Goal: Information Seeking & Learning: Check status

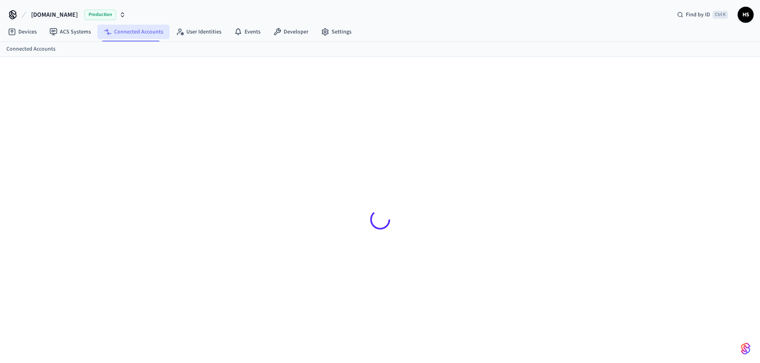
click at [144, 36] on link "Connected Accounts" at bounding box center [133, 32] width 72 height 14
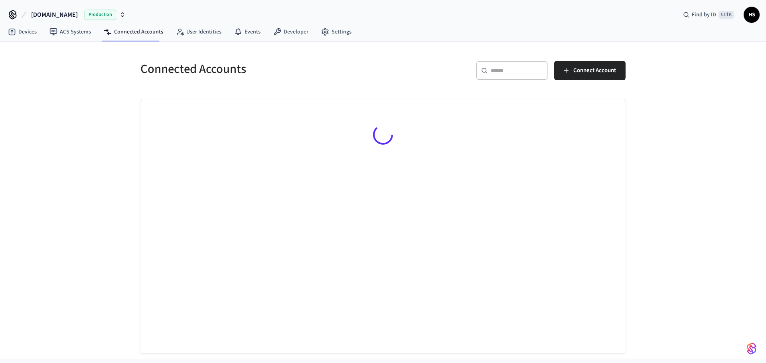
click at [505, 73] on input "text" at bounding box center [516, 71] width 52 height 8
paste input "**********"
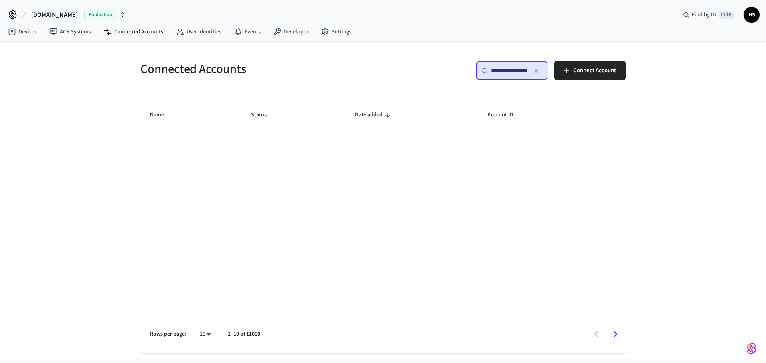
click at [345, 187] on div "Name Status Date added Account ID Rows per page: 10 ** 1–10 of 11000" at bounding box center [382, 226] width 485 height 254
click at [508, 73] on input "**********" at bounding box center [508, 71] width 36 height 8
type input "**********"
click at [119, 37] on link "Connected Accounts" at bounding box center [133, 32] width 72 height 14
click at [470, 159] on div "Name Status Date added Account ID Rows per page: 10 ** 1–10 of 11000" at bounding box center [382, 226] width 485 height 254
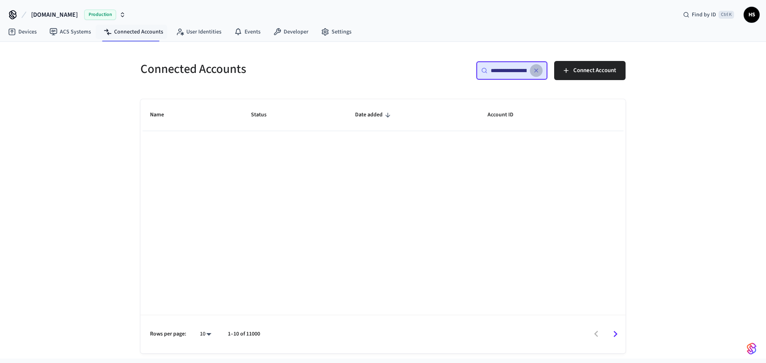
click at [533, 68] on icon "button" at bounding box center [536, 70] width 6 height 6
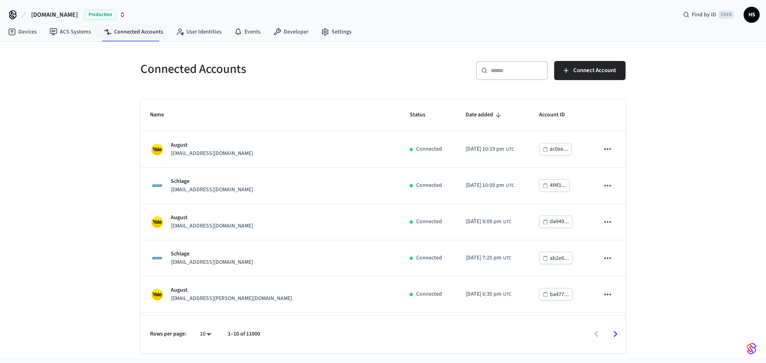
click at [511, 73] on input "text" at bounding box center [516, 71] width 52 height 8
paste input "**********"
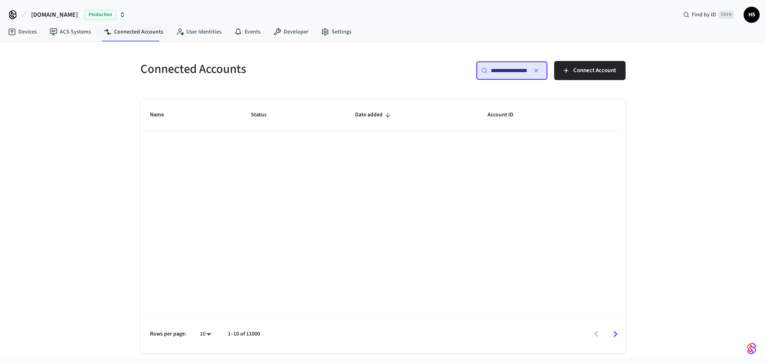
drag, startPoint x: 511, startPoint y: 67, endPoint x: 321, endPoint y: 74, distance: 190.3
click at [322, 71] on div "**********" at bounding box center [378, 68] width 494 height 35
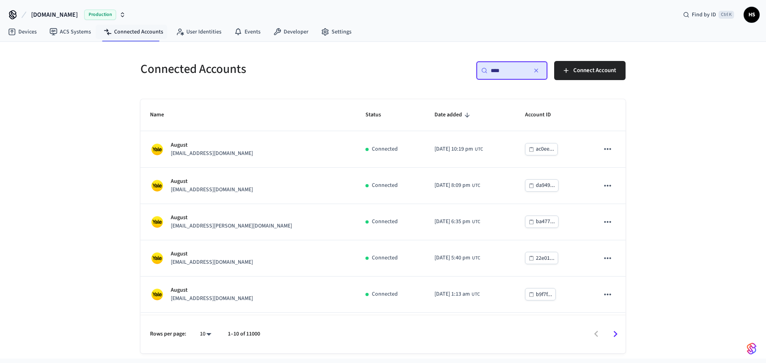
type input "****"
click at [112, 282] on div "Connected Accounts ​ **** ​ Connect Account Name Status Date added Account ID A…" at bounding box center [383, 200] width 766 height 317
click at [205, 335] on body "Hospitable.com Production Find by ID Ctrl K HS Devices ACS Systems Connected Ac…" at bounding box center [383, 179] width 766 height 359
click at [192, 341] on li "All" at bounding box center [202, 339] width 21 height 21
click at [201, 338] on li "All" at bounding box center [202, 339] width 21 height 21
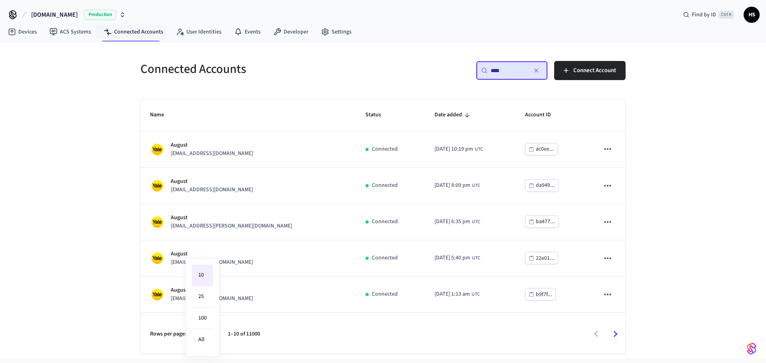
click at [116, 267] on div at bounding box center [383, 181] width 766 height 363
click at [714, 191] on div at bounding box center [383, 181] width 766 height 363
click at [201, 277] on li "10" at bounding box center [202, 276] width 21 height 22
type input "**"
click at [98, 224] on div "Connected Accounts ​ **** ​ Connect Account Name Status Date added Account ID A…" at bounding box center [383, 200] width 766 height 317
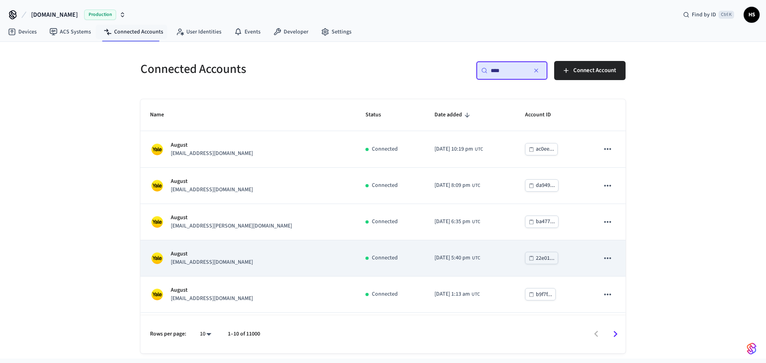
click at [242, 262] on p "shullzmanagement@gmail.com" at bounding box center [212, 262] width 82 height 8
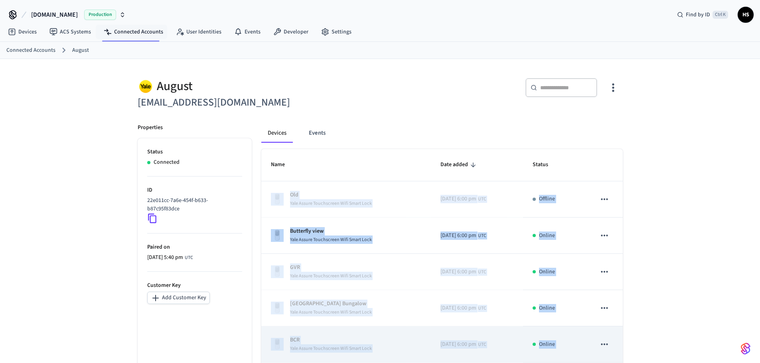
drag, startPoint x: 262, startPoint y: 160, endPoint x: 609, endPoint y: 339, distance: 390.7
click at [609, 339] on table "Name Date added Status Old Yale Assure Touchscreen Wifi Smart Lock 2025/10/07 a…" at bounding box center [441, 347] width 361 height 396
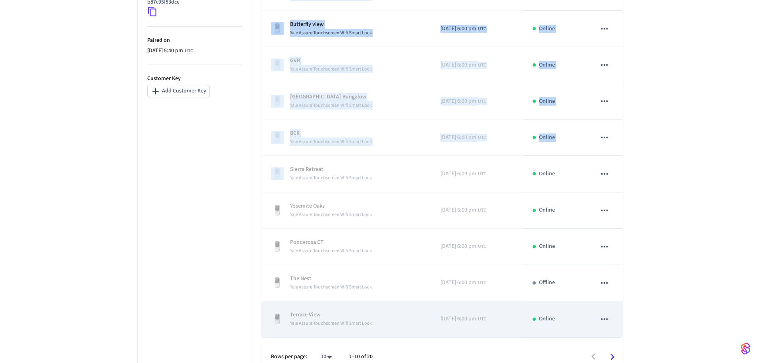
scroll to position [220, 0]
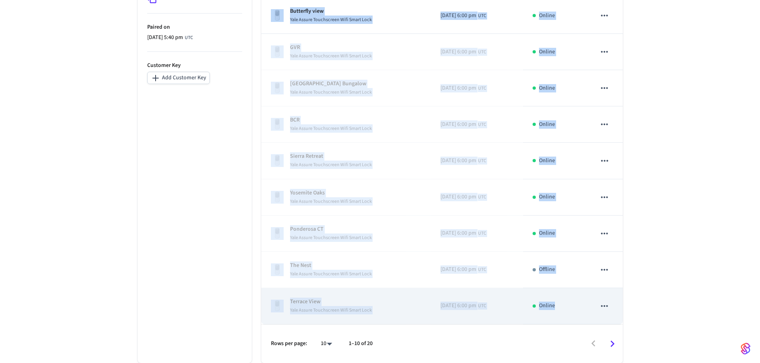
click at [574, 309] on div "Online" at bounding box center [554, 306] width 45 height 8
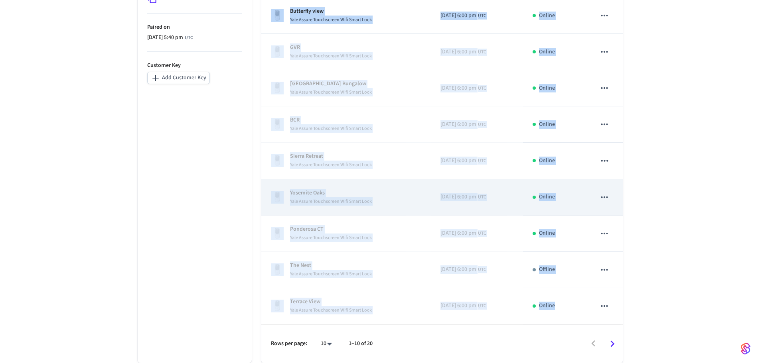
copy table "Old Yale Assure Touchscreen Wifi Smart Lock 2025/10/07 at 6:00 pm UTC Offline B…"
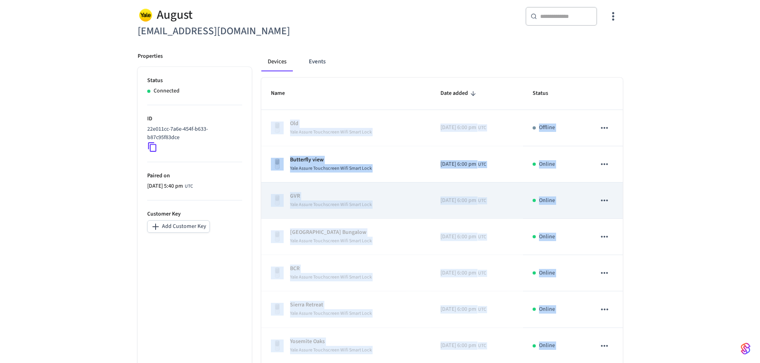
scroll to position [0, 0]
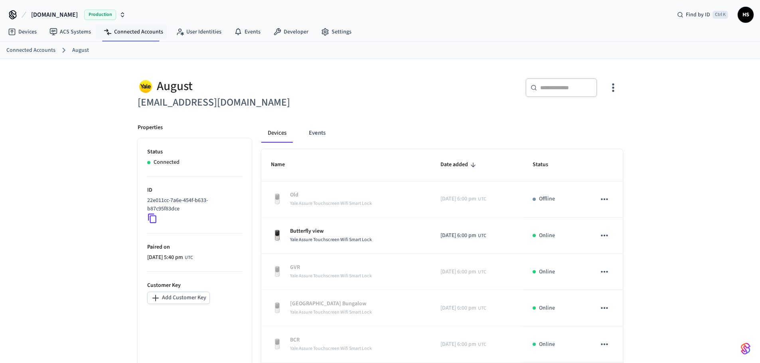
click at [463, 91] on div "​ ​" at bounding box center [504, 91] width 238 height 26
click at [622, 89] on div "August shullzmanagement@gmail.com ​ ​ Properties Status Connected ID 22e011cc-7…" at bounding box center [380, 326] width 498 height 515
click at [606, 94] on button "button" at bounding box center [612, 88] width 19 height 32
drag, startPoint x: 477, startPoint y: 106, endPoint x: 455, endPoint y: 108, distance: 21.6
click at [463, 106] on div at bounding box center [383, 181] width 766 height 363
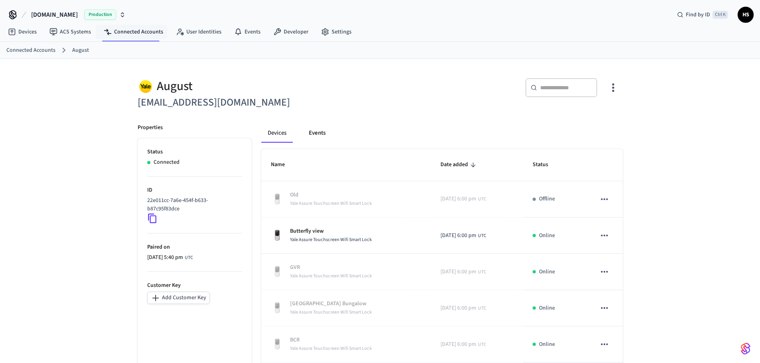
click at [319, 131] on button "Events" at bounding box center [317, 133] width 30 height 19
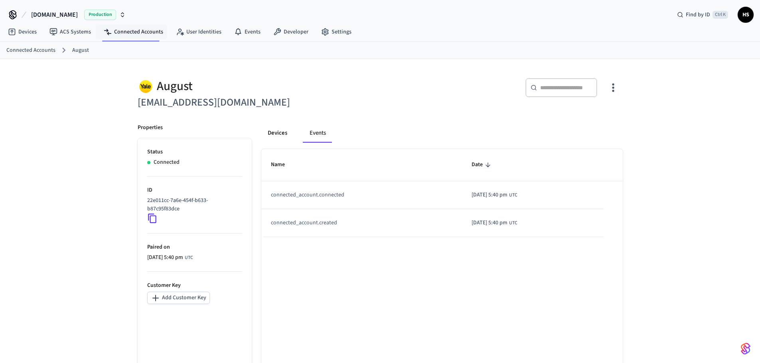
click at [287, 133] on button "Devices" at bounding box center [277, 133] width 32 height 19
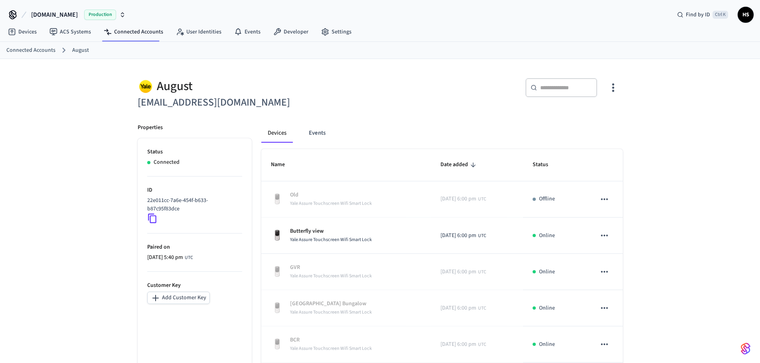
click at [154, 218] on icon at bounding box center [152, 218] width 10 height 10
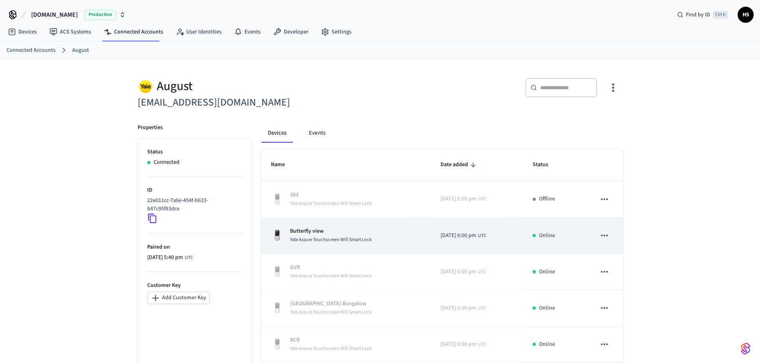
click at [341, 237] on span "Yale Assure Touchscreen Wifi Smart Lock" at bounding box center [331, 239] width 82 height 7
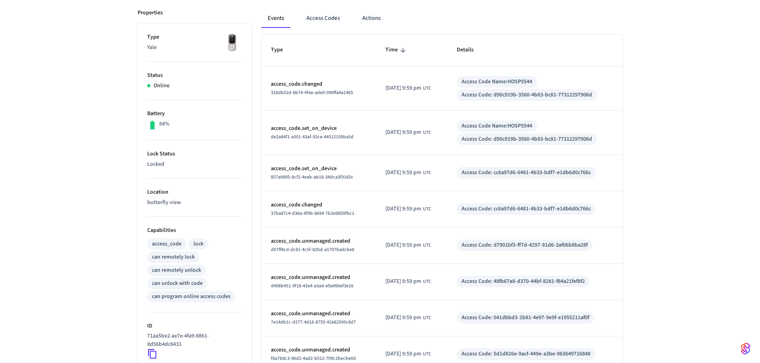
scroll to position [228, 0]
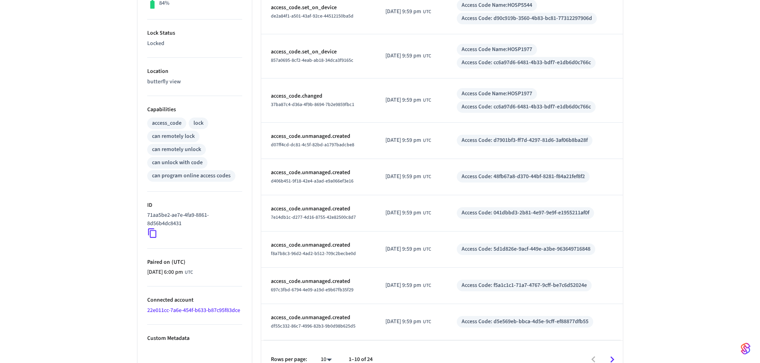
click at [146, 230] on ul "Type Yale Status Online Battery 84% Lock Status Locked Location butterfly view …" at bounding box center [195, 141] width 114 height 476
click at [152, 234] on icon at bounding box center [152, 233] width 10 height 10
click at [153, 234] on icon at bounding box center [152, 233] width 10 height 10
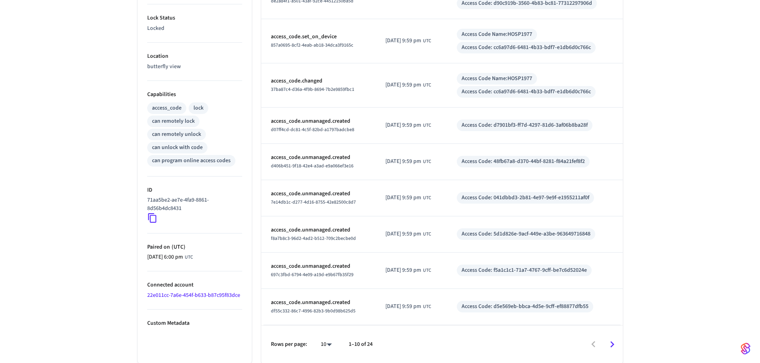
scroll to position [244, 0]
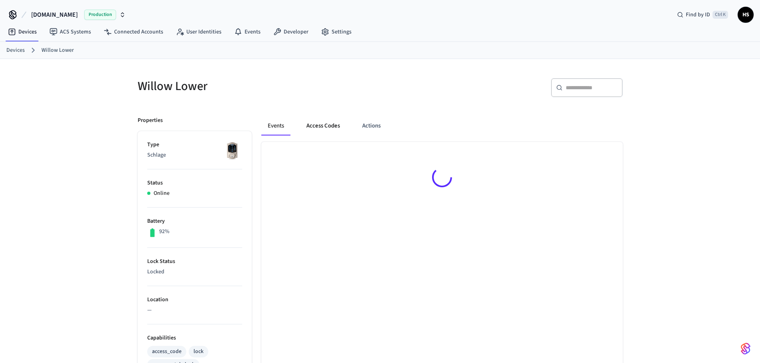
click at [331, 128] on button "Access Codes" at bounding box center [323, 125] width 46 height 19
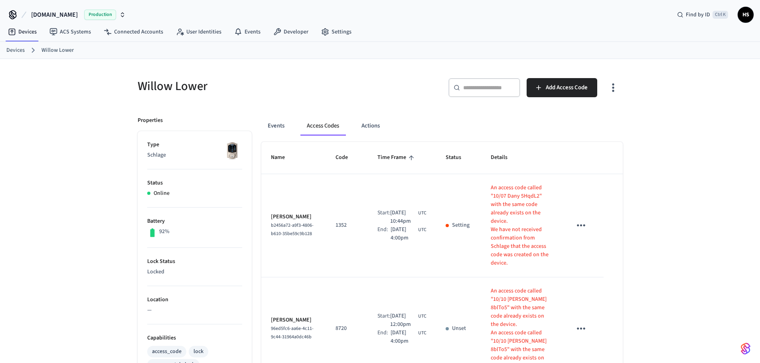
click at [616, 85] on icon "button" at bounding box center [612, 87] width 12 height 12
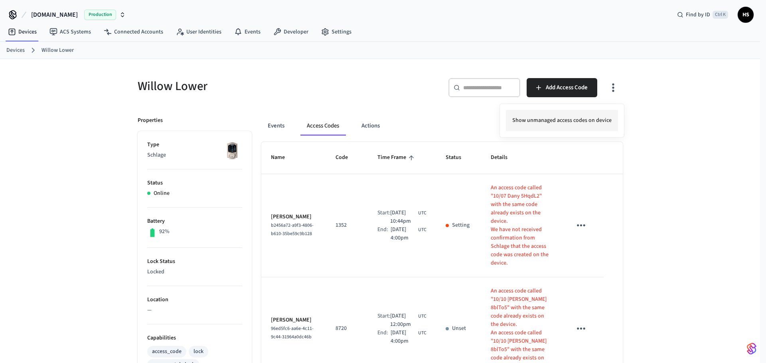
click at [578, 122] on li "Show unmanaged access codes on device" at bounding box center [562, 120] width 112 height 21
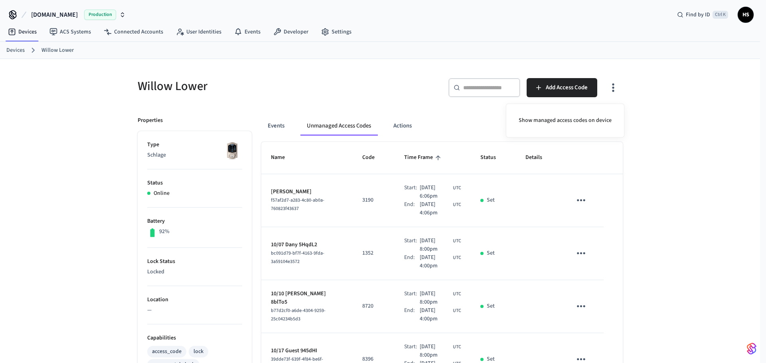
click at [407, 230] on div at bounding box center [383, 181] width 766 height 363
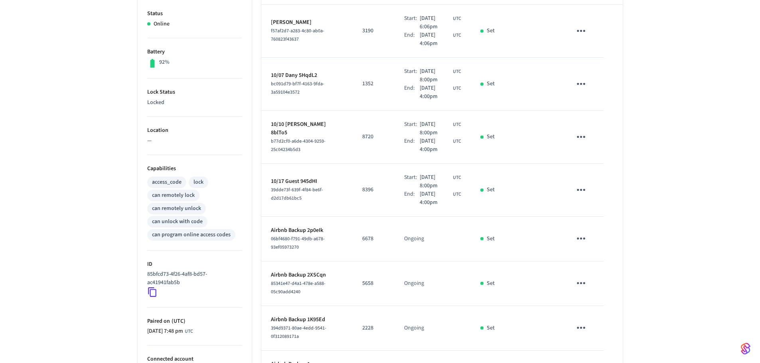
scroll to position [170, 0]
click at [132, 291] on div "Properties Type Schlage Status Online Battery 92% Lock Status Locked Location —…" at bounding box center [190, 230] width 124 height 586
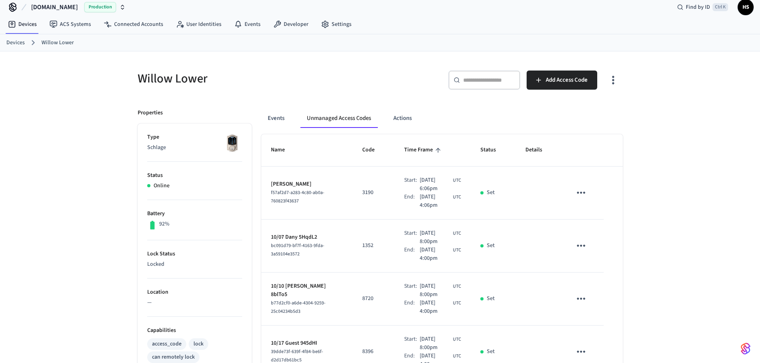
scroll to position [0, 0]
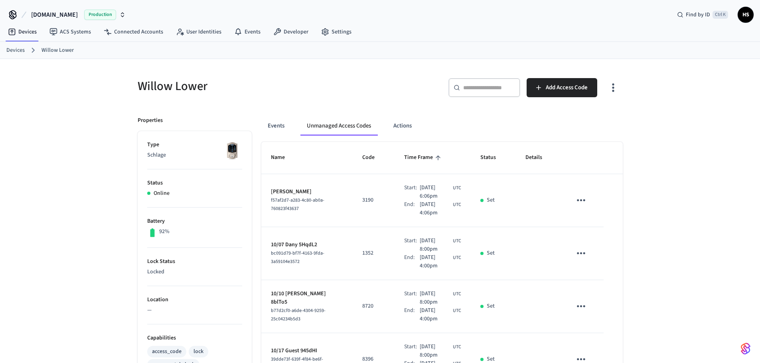
click at [607, 91] on icon "button" at bounding box center [612, 87] width 12 height 12
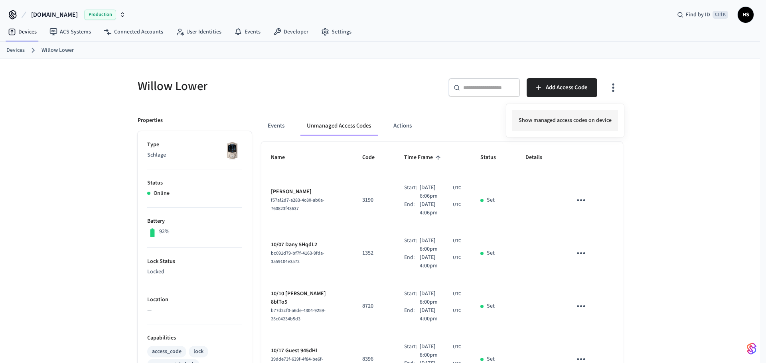
click at [576, 115] on li "Show managed access codes on device" at bounding box center [565, 120] width 106 height 21
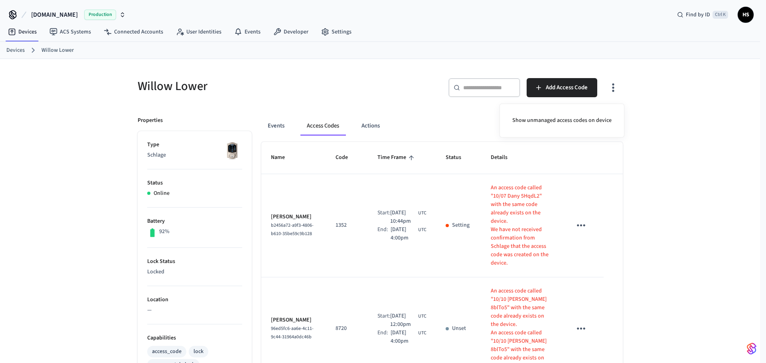
click at [426, 266] on div at bounding box center [383, 181] width 766 height 363
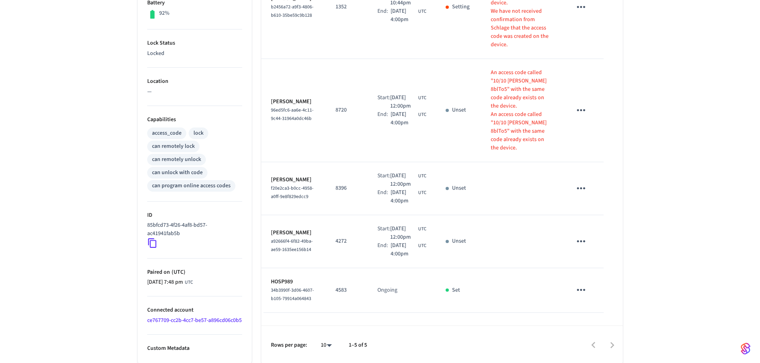
scroll to position [228, 0]
click at [323, 349] on body "[DOMAIN_NAME] Production Find by ID Ctrl K HS Devices ACS Systems Connected Acc…" at bounding box center [383, 71] width 766 height 583
click at [326, 343] on li "All" at bounding box center [322, 339] width 21 height 21
type input "**"
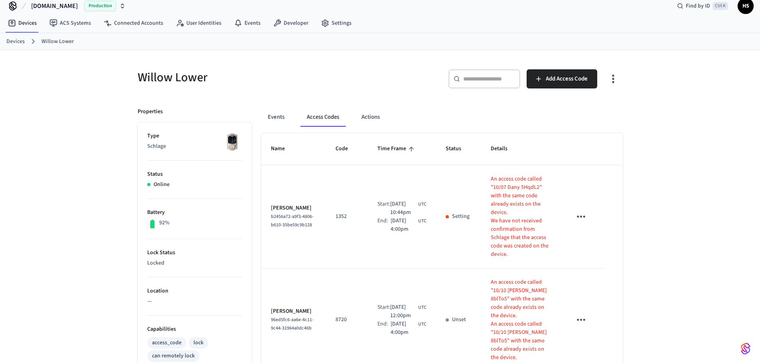
scroll to position [0, 0]
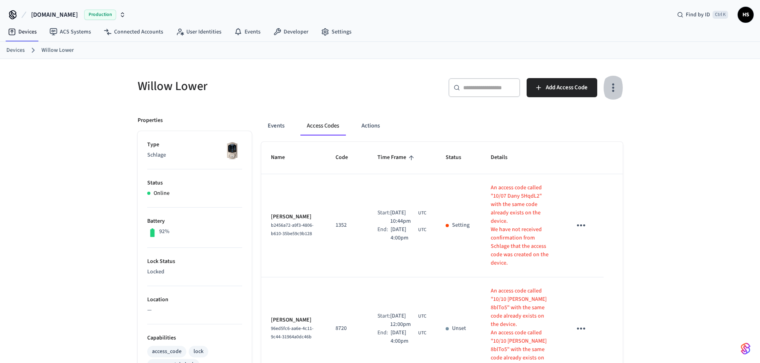
click at [615, 91] on icon "button" at bounding box center [612, 87] width 12 height 12
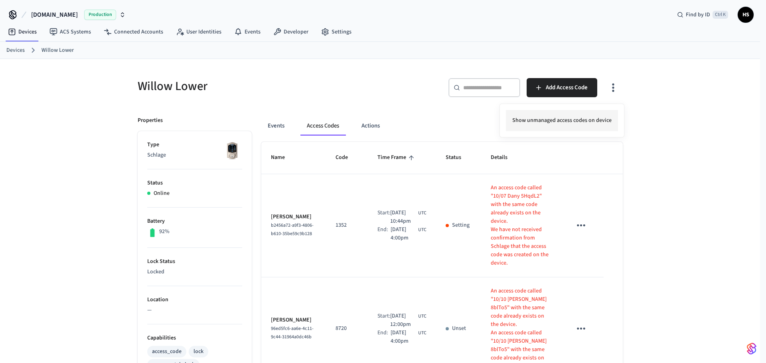
click at [570, 119] on li "Show unmanaged access codes on device" at bounding box center [562, 120] width 112 height 21
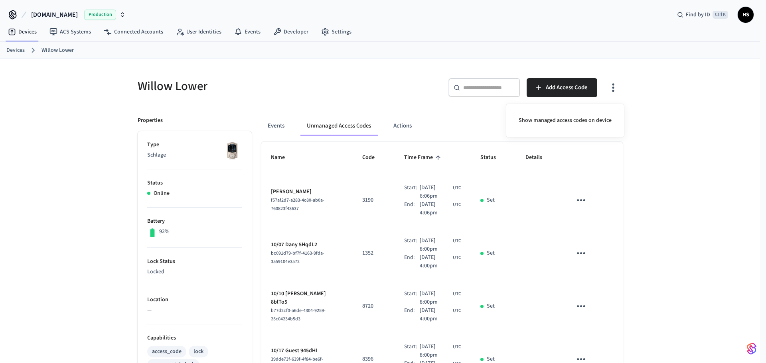
click at [466, 236] on div at bounding box center [383, 181] width 766 height 363
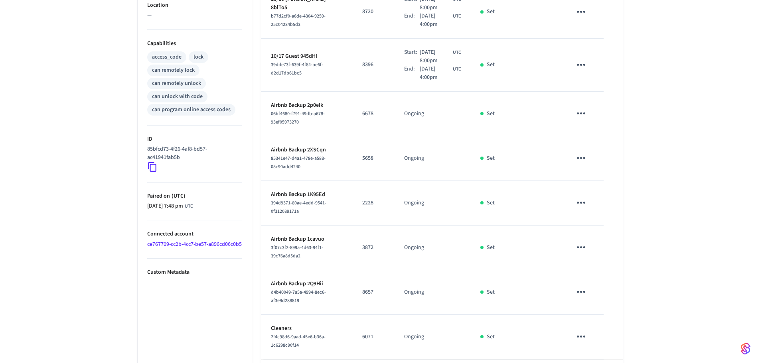
scroll to position [330, 0]
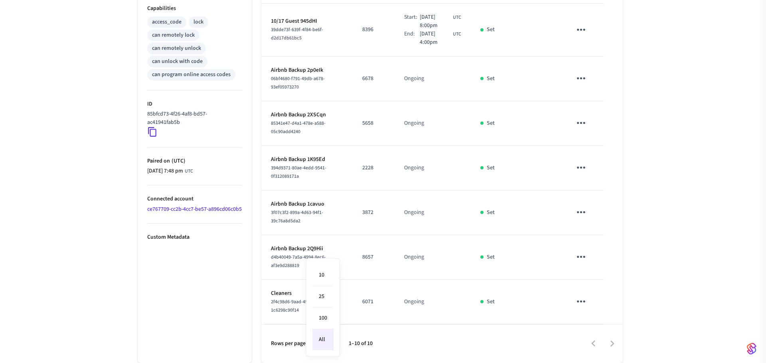
click at [323, 344] on body "[DOMAIN_NAME] Production Find by ID Ctrl K HS Devices ACS Systems Connected Acc…" at bounding box center [383, 16] width 766 height 693
click at [323, 342] on li "All" at bounding box center [322, 339] width 21 height 21
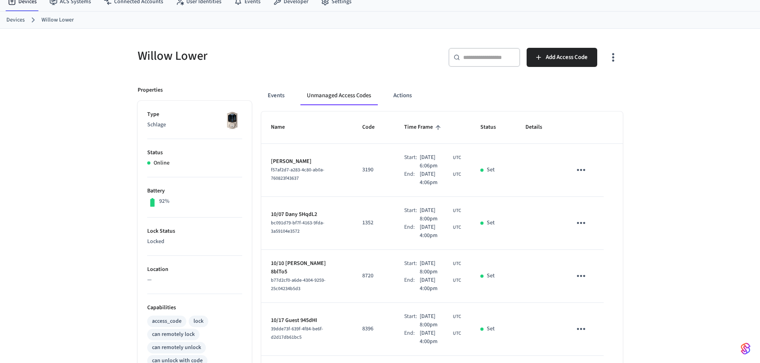
scroll to position [0, 0]
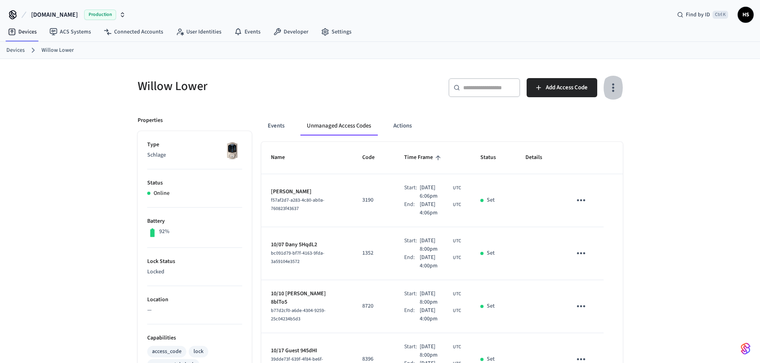
click at [616, 93] on icon "button" at bounding box center [612, 87] width 12 height 12
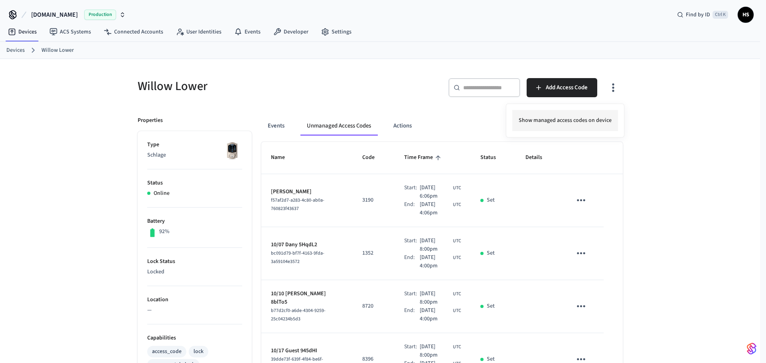
click at [573, 119] on li "Show managed access codes on device" at bounding box center [565, 120] width 106 height 21
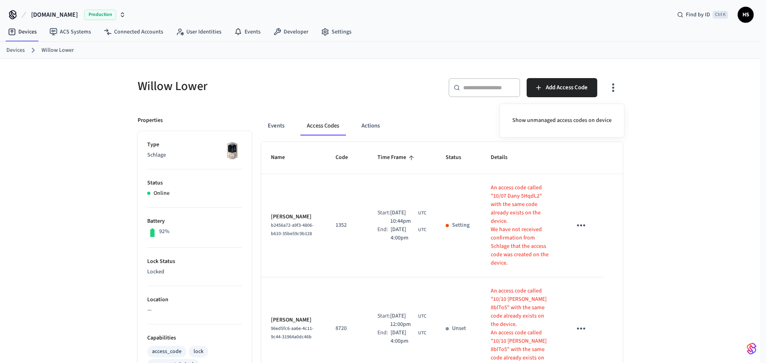
click at [632, 208] on div at bounding box center [383, 181] width 766 height 363
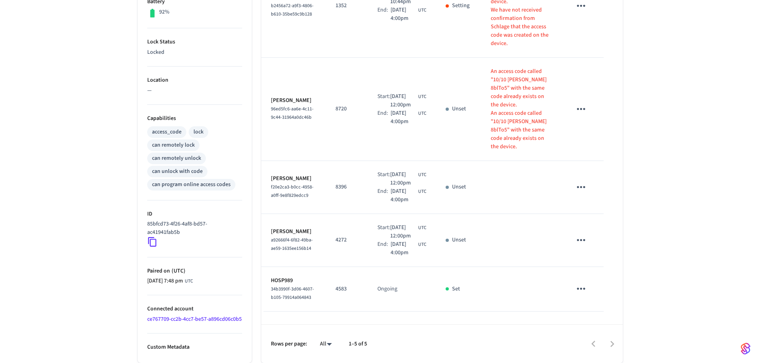
scroll to position [228, 0]
click at [727, 184] on div "Willow Lower ​ ​ Add Access Code Properties Type Schlage Status Online Battery …" at bounding box center [380, 101] width 760 height 524
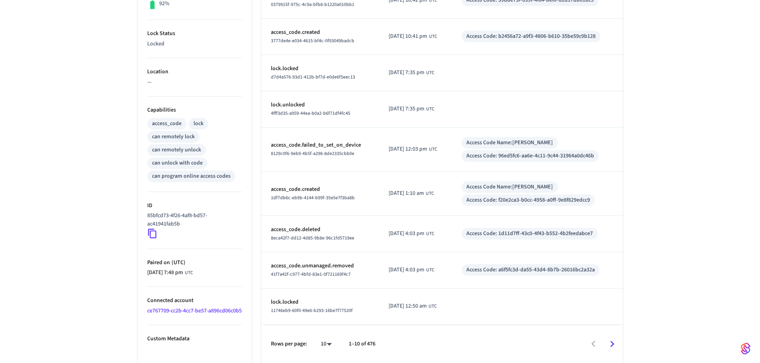
scroll to position [228, 0]
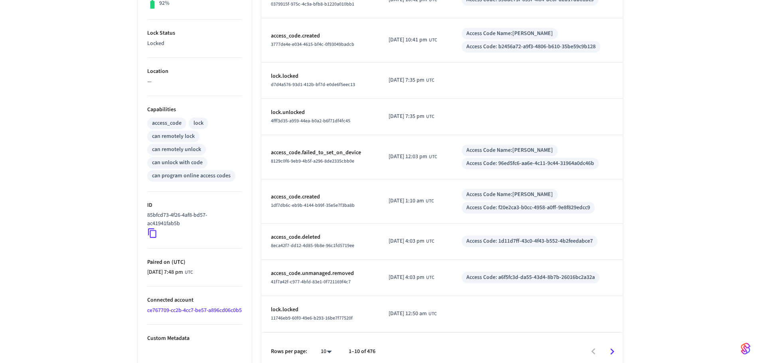
click at [175, 315] on link "ce767709-cc2b-4cc7-be57-a896cd06c0b5" at bounding box center [194, 311] width 94 height 8
